Goal: Communication & Community: Participate in discussion

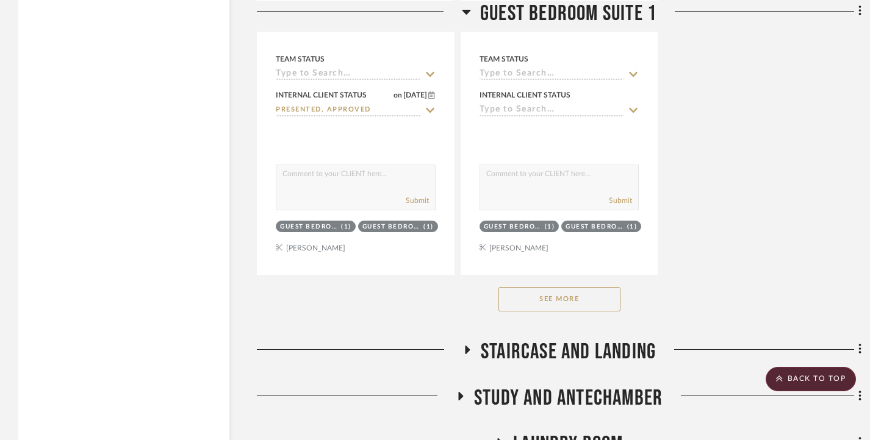
scroll to position [5308, 0]
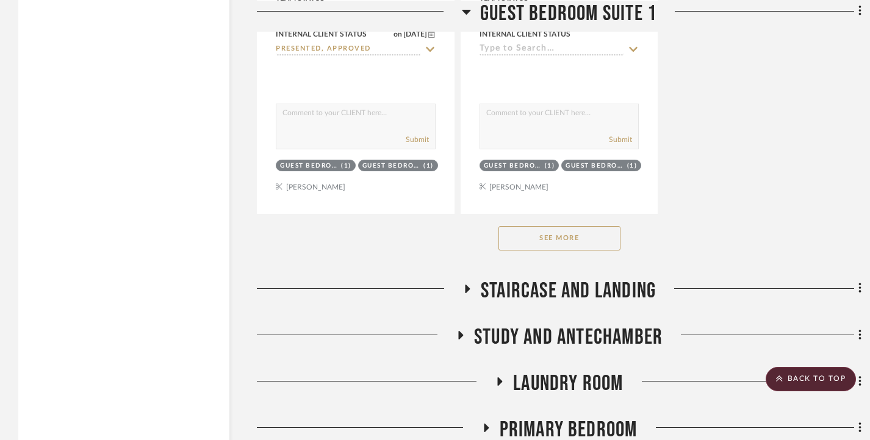
click at [558, 251] on button "See More" at bounding box center [559, 238] width 122 height 24
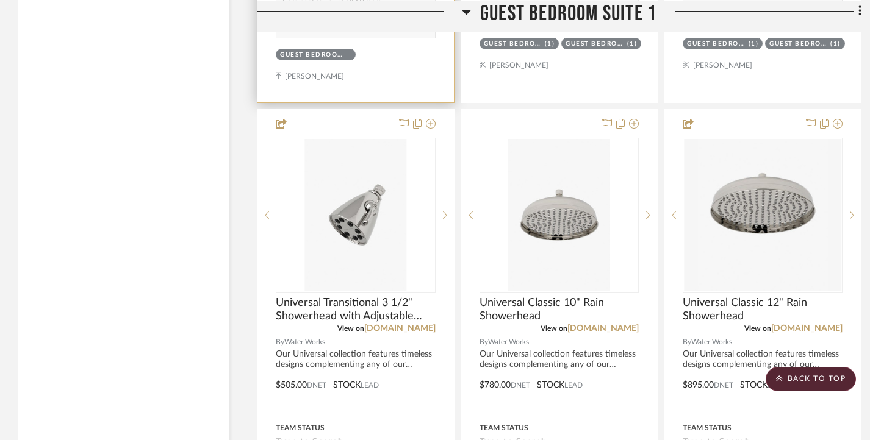
scroll to position [4881, 0]
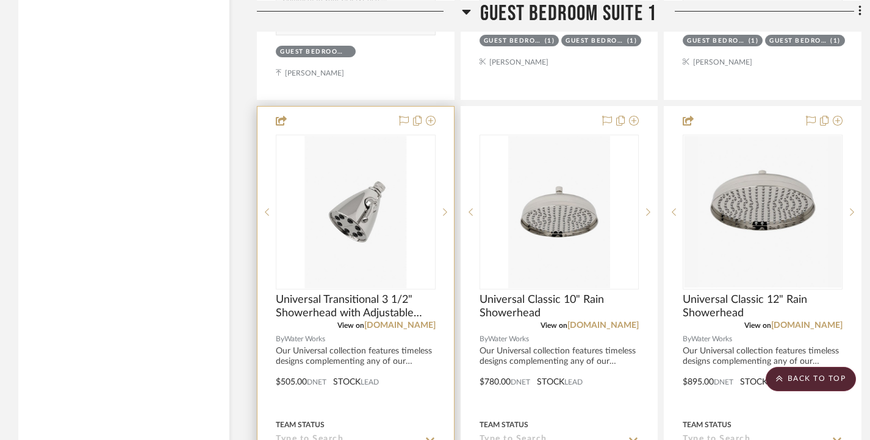
click at [312, 289] on img "0" at bounding box center [355, 212] width 101 height 153
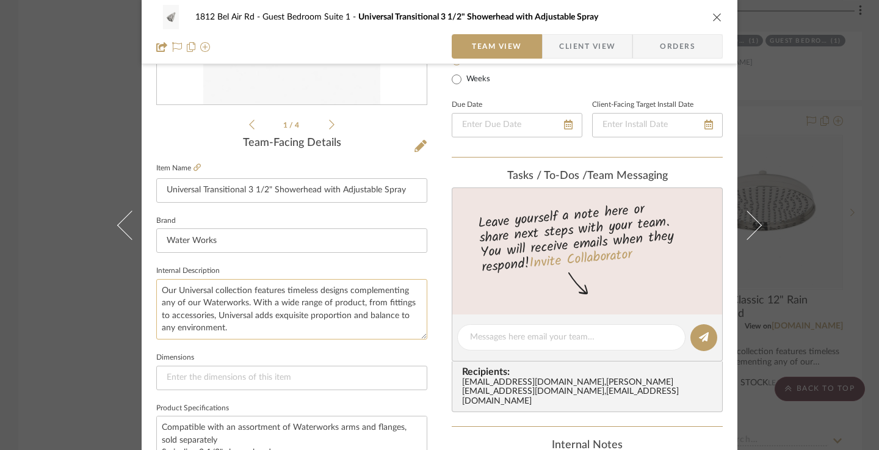
scroll to position [0, 0]
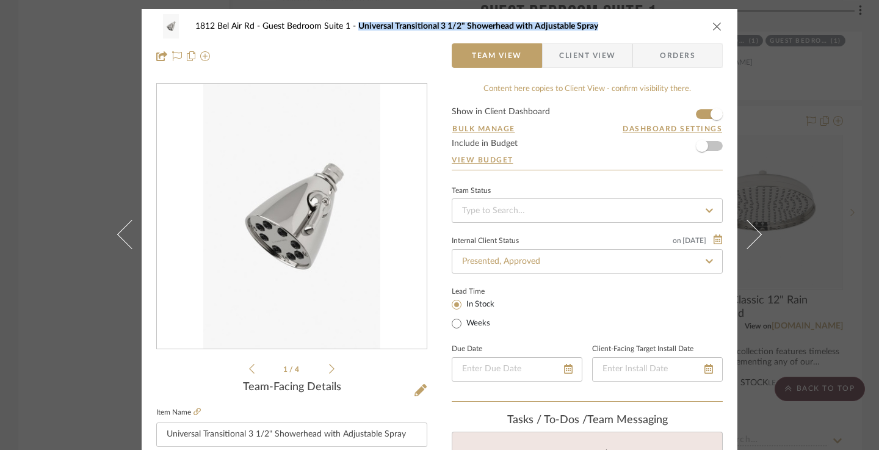
drag, startPoint x: 353, startPoint y: 26, endPoint x: 592, endPoint y: 27, distance: 238.6
click at [592, 27] on span "Universal Transitional 3 1/2" Showerhead with Adjustable Spray" at bounding box center [478, 26] width 240 height 9
copy span "Universal Transitional 3 1/2" Showerhead with Adjustable Spray"
click at [821, 91] on div "1812 Bel Air Rd Guest Bedroom Suite 1 Universal Transitional 3 1/2" Showerhead …" at bounding box center [439, 225] width 879 height 450
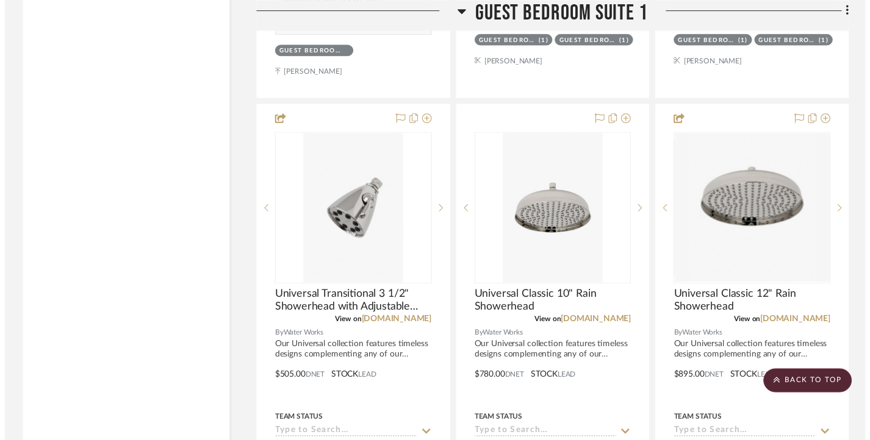
scroll to position [4881, 0]
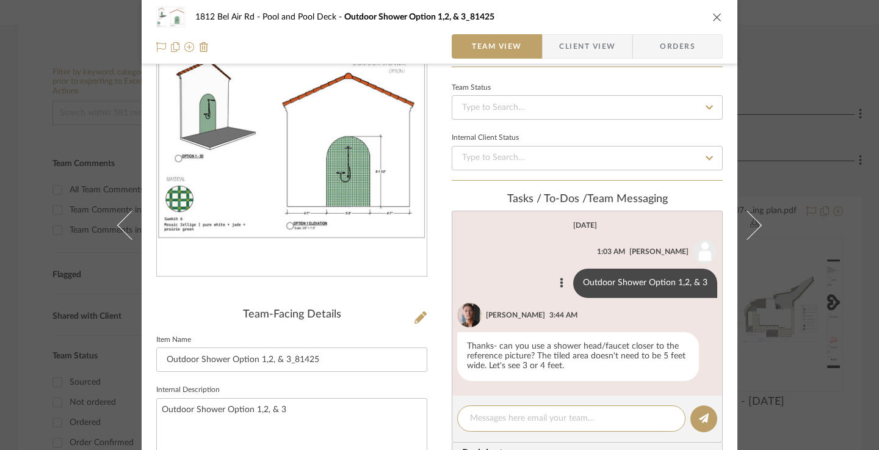
scroll to position [183, 0]
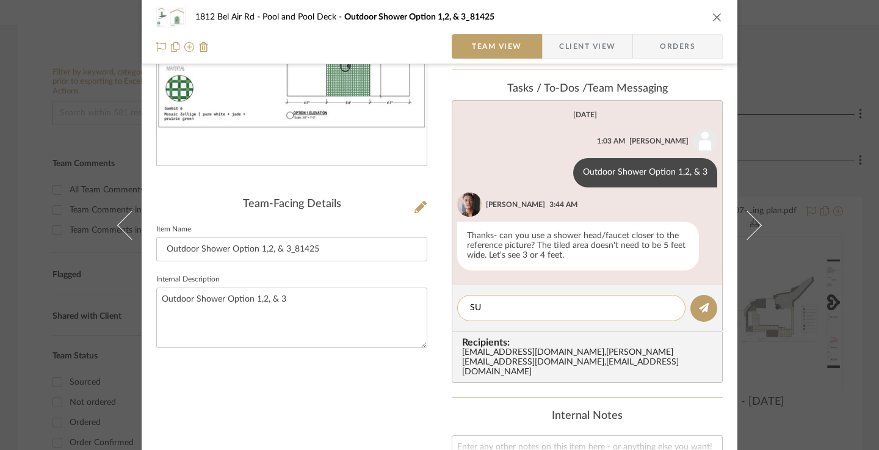
type textarea "S"
type textarea "I'll update you soon"
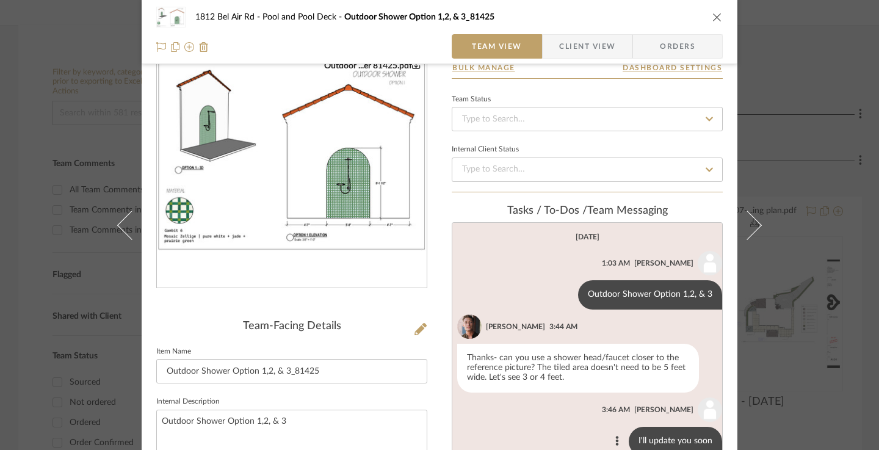
scroll to position [4, 0]
